Goal: Task Accomplishment & Management: Manage account settings

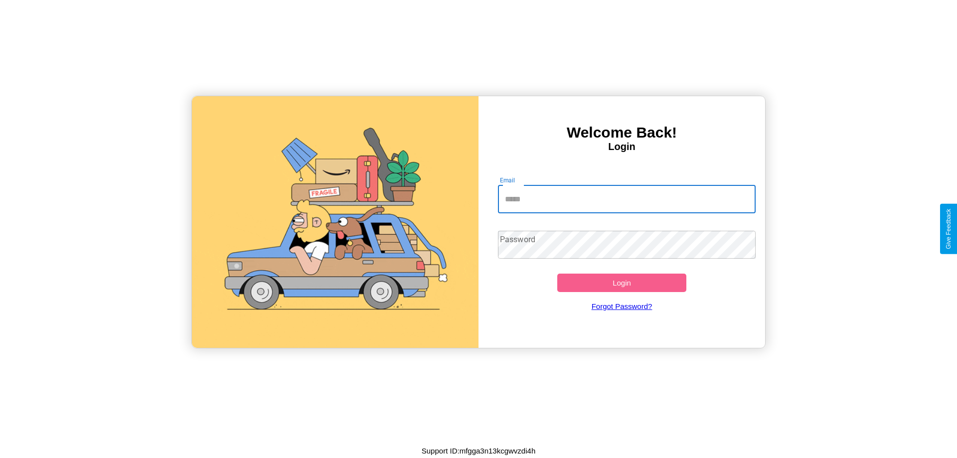
click at [626, 199] on input "Email" at bounding box center [627, 199] width 258 height 28
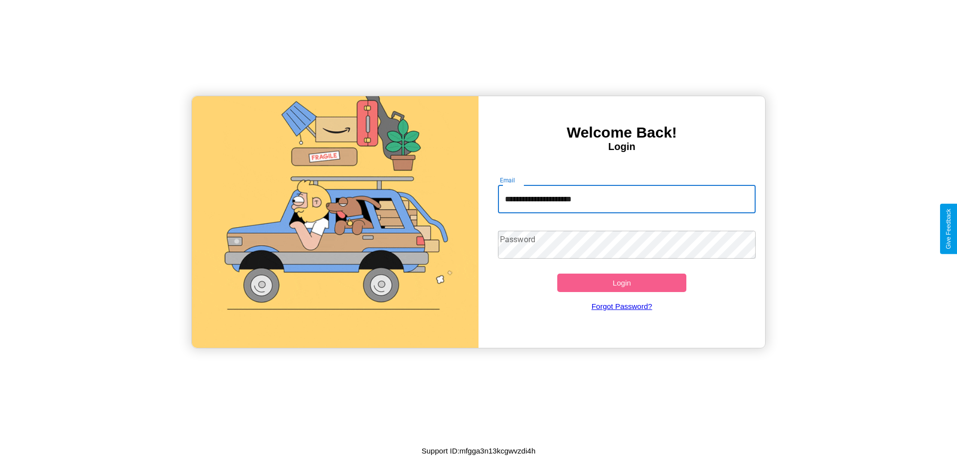
type input "**********"
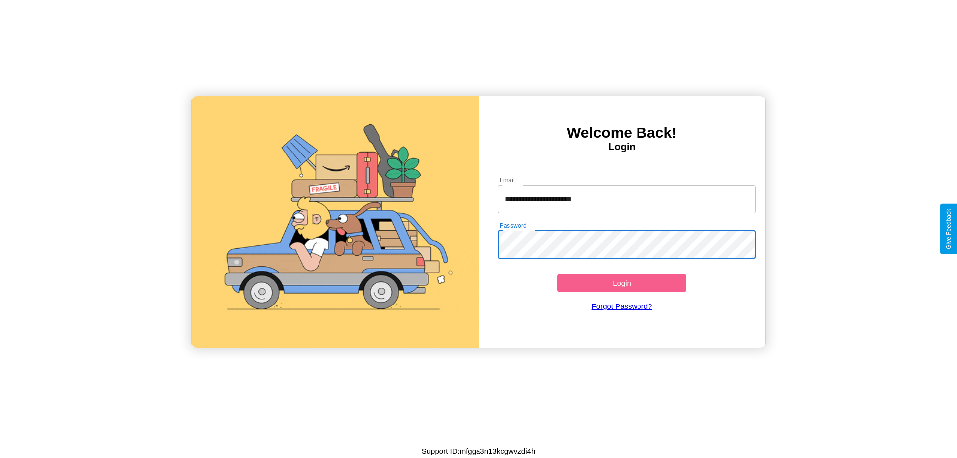
click at [622, 283] on button "Login" at bounding box center [621, 283] width 129 height 18
